Goal: Task Accomplishment & Management: Manage account settings

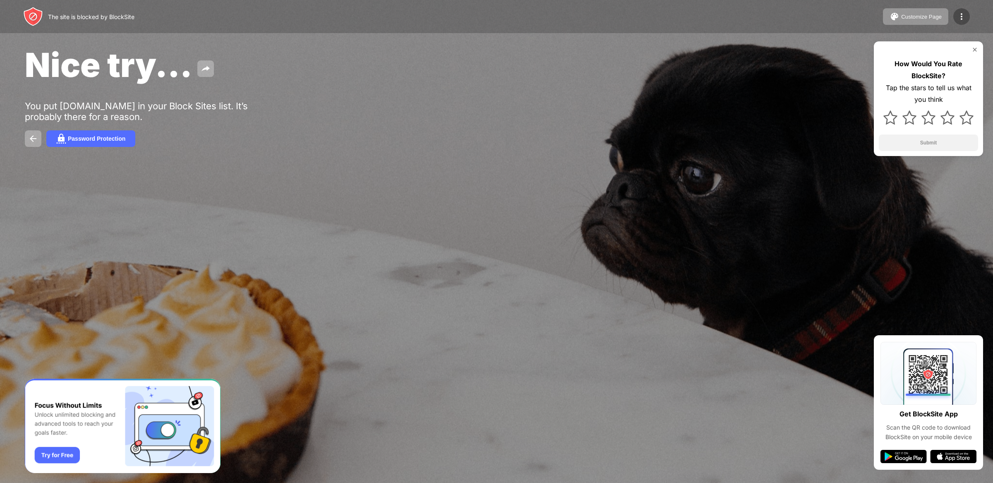
click at [964, 17] on img at bounding box center [962, 17] width 10 height 10
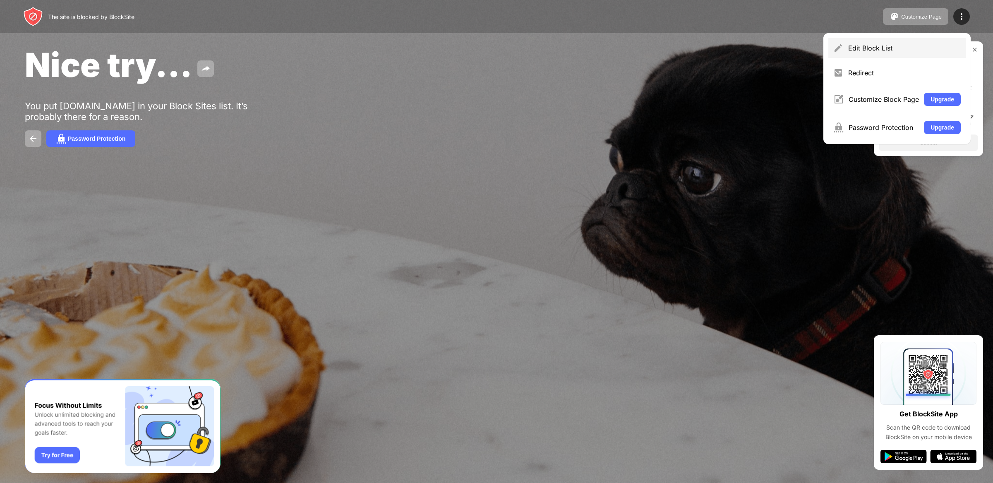
click at [919, 38] on div "Edit Block List" at bounding box center [897, 48] width 137 height 20
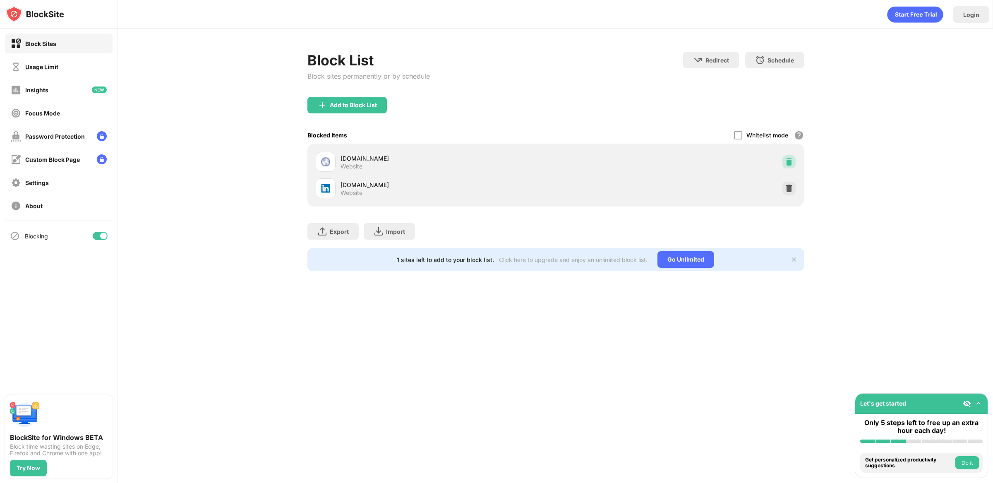
click at [792, 164] on img at bounding box center [789, 162] width 8 height 8
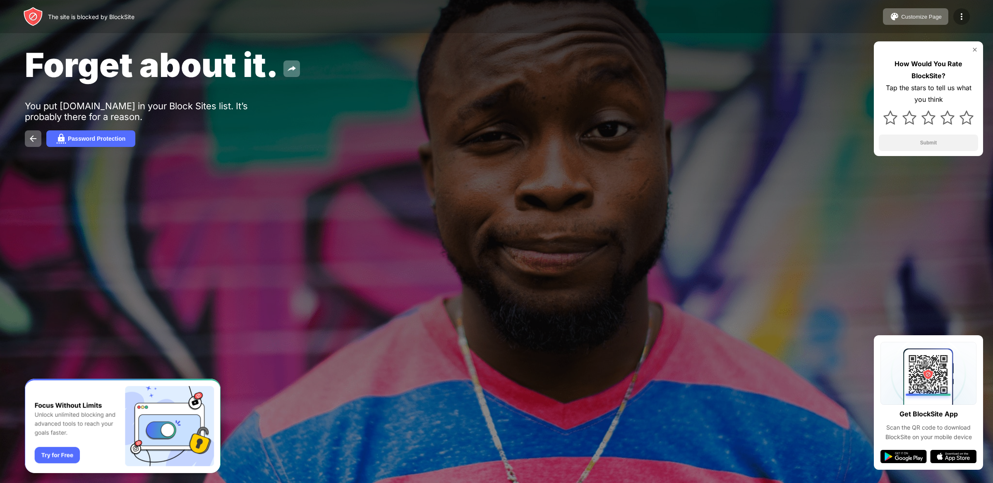
click at [959, 20] on img at bounding box center [962, 17] width 10 height 10
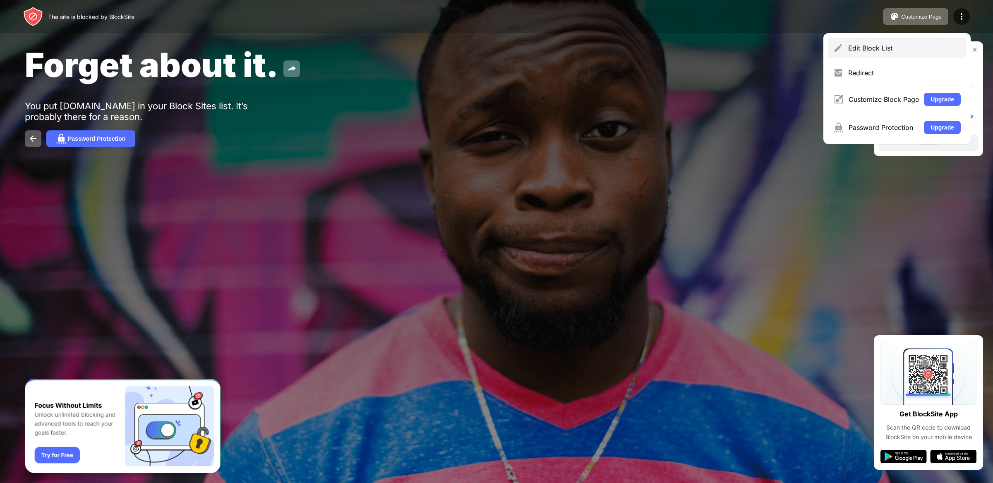
click at [920, 38] on div "Edit Block List" at bounding box center [897, 48] width 137 height 20
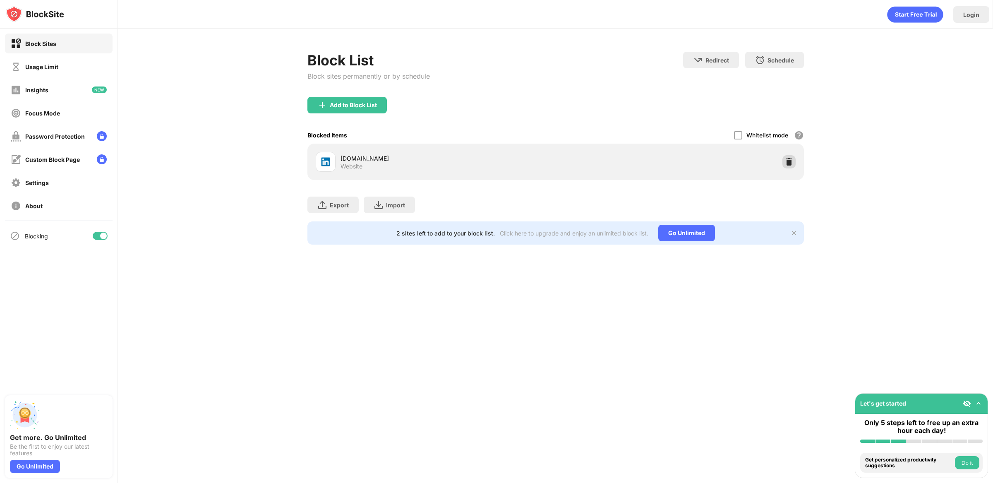
click at [799, 162] on div "[DOMAIN_NAME] Website" at bounding box center [556, 162] width 497 height 36
click at [785, 165] on img at bounding box center [789, 162] width 8 height 8
